Goal: Check status: Check status

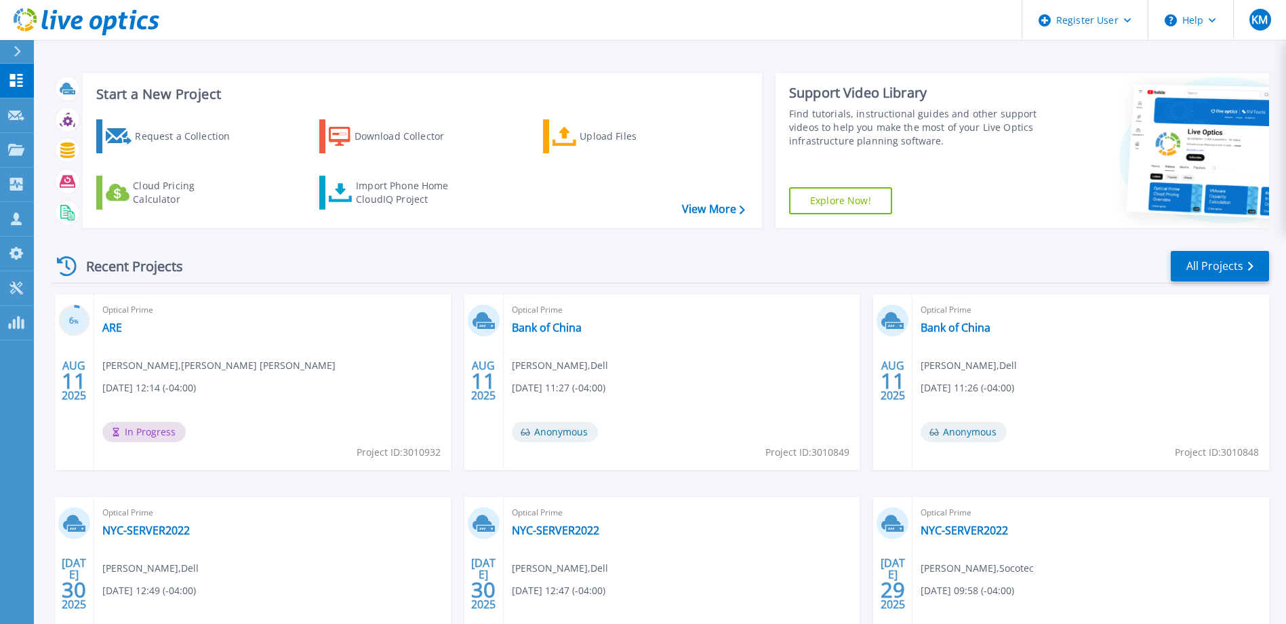
click at [115, 336] on div "Optical Prime ARE Michael Lafferty , AMSTER ROTHSTEIN 08/11/2025, 12:14 (-04:00…" at bounding box center [272, 382] width 357 height 176
drag, startPoint x: 115, startPoint y: 329, endPoint x: 132, endPoint y: 343, distance: 22.7
click at [114, 329] on link "ARE" at bounding box center [112, 328] width 20 height 14
click at [553, 328] on link "Bank of China" at bounding box center [547, 328] width 70 height 14
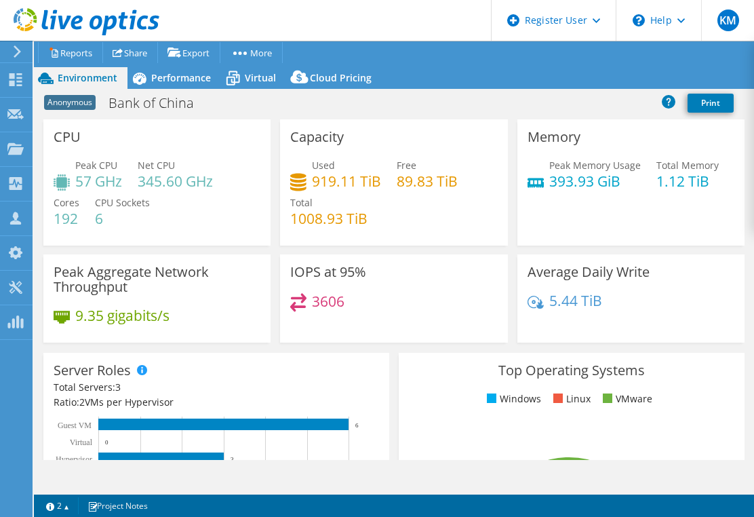
click at [314, 25] on header "KM Dell User [PERSON_NAME] [PERSON_NAME][EMAIL_ADDRESS][DOMAIN_NAME] Dell My Pr…" at bounding box center [377, 20] width 754 height 41
